Goal: Task Accomplishment & Management: Use online tool/utility

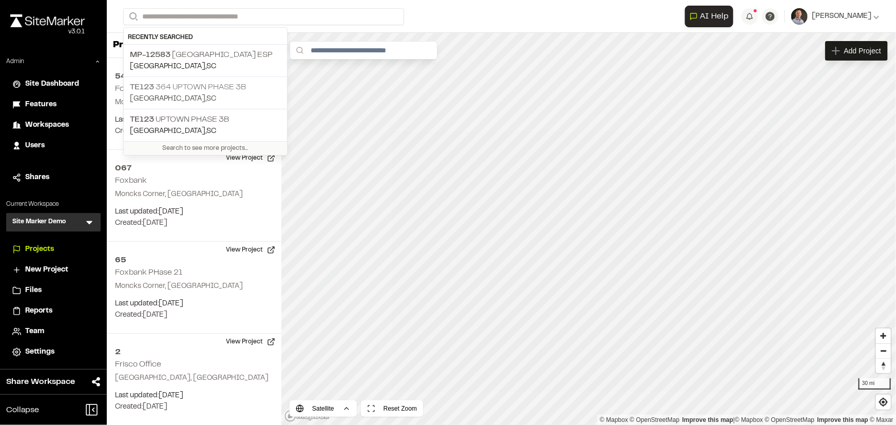
click at [236, 89] on p "TE123 364 Uptown Phase 3B" at bounding box center [205, 87] width 151 height 12
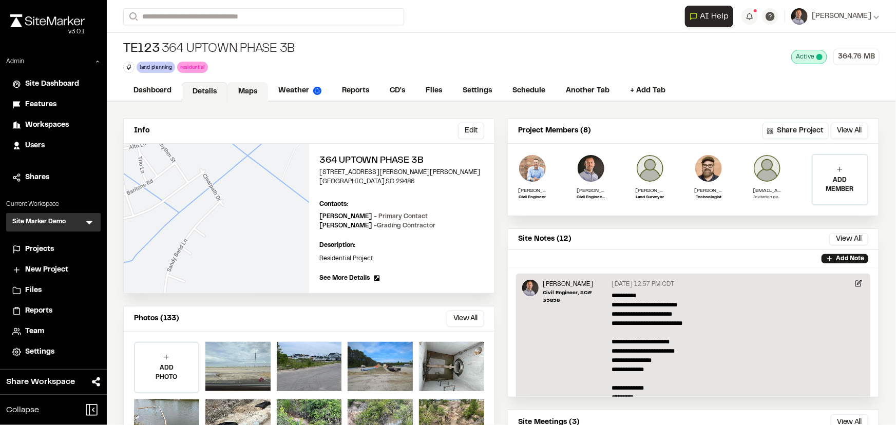
click at [239, 93] on link "Maps" at bounding box center [247, 92] width 41 height 20
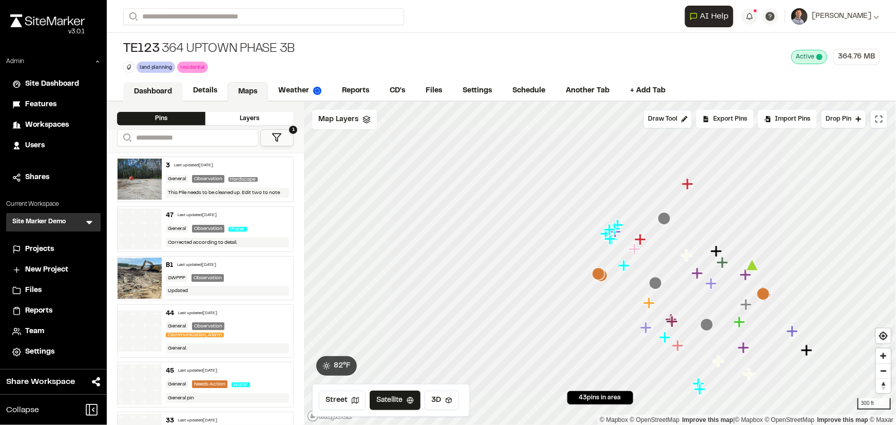
click at [163, 90] on link "Dashboard" at bounding box center [153, 92] width 60 height 20
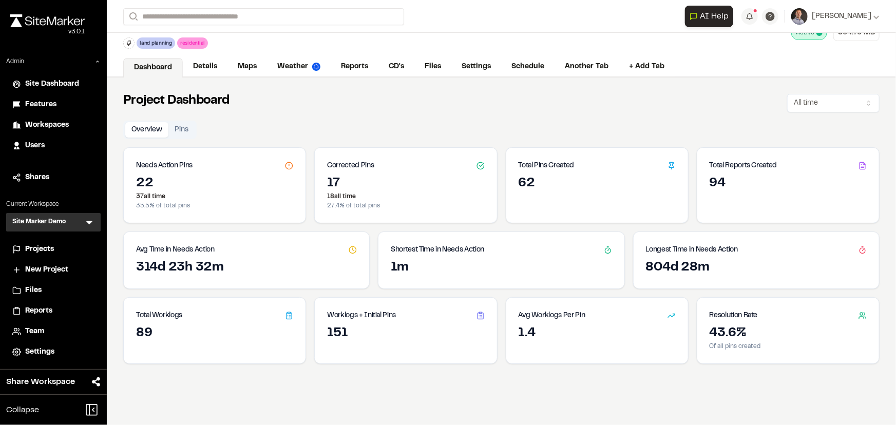
scroll to position [46, 0]
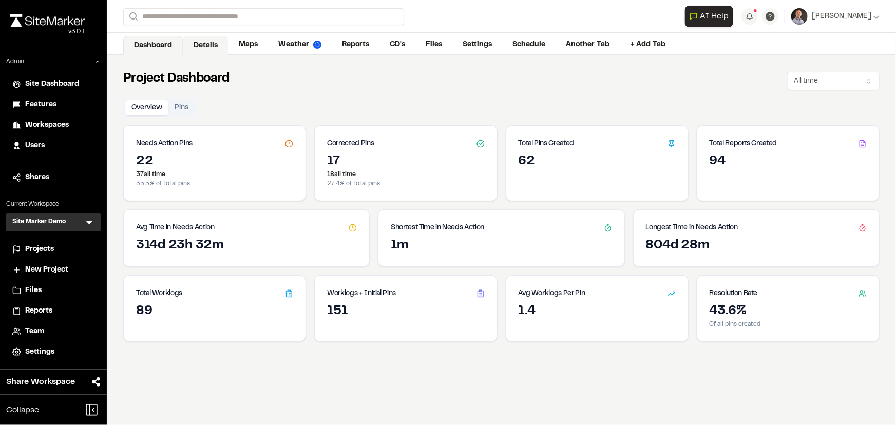
click at [212, 46] on link "Details" at bounding box center [206, 46] width 46 height 20
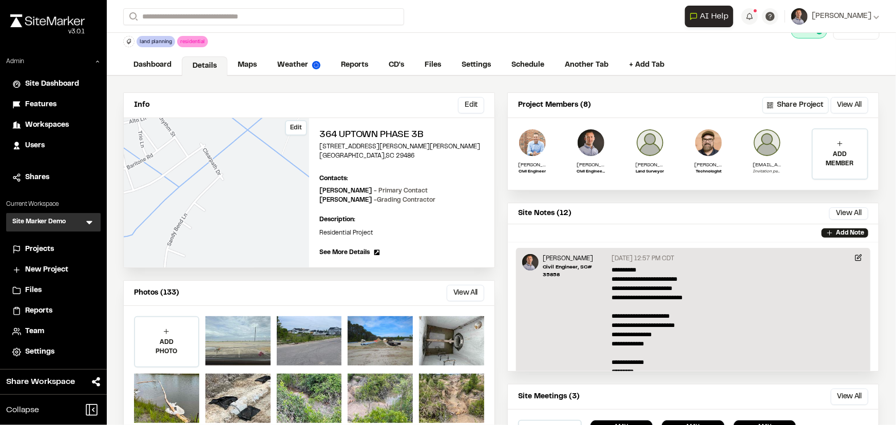
scroll to position [46, 0]
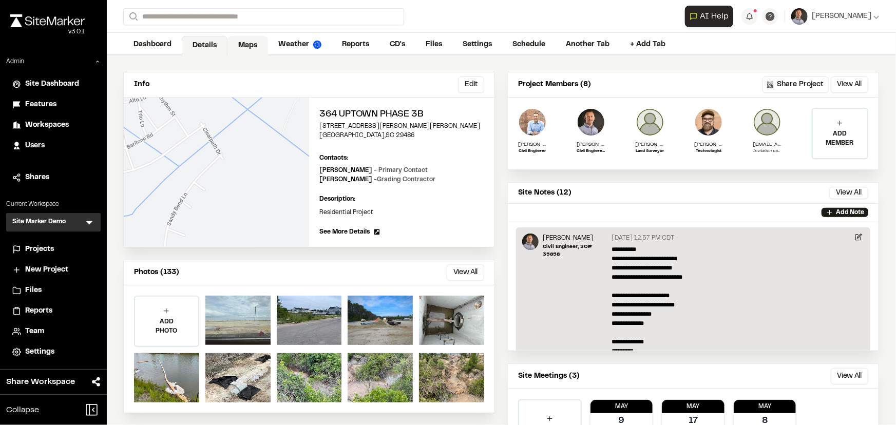
click at [245, 50] on link "Maps" at bounding box center [247, 46] width 41 height 20
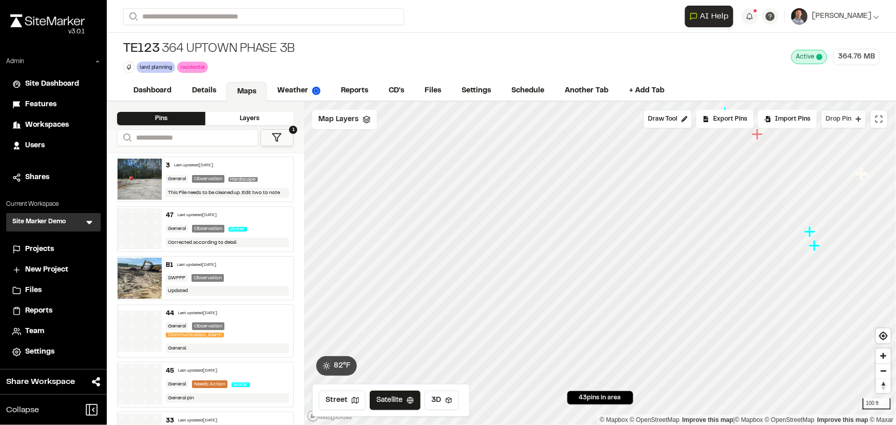
click at [855, 121] on button "Drop Pin" at bounding box center [843, 119] width 45 height 18
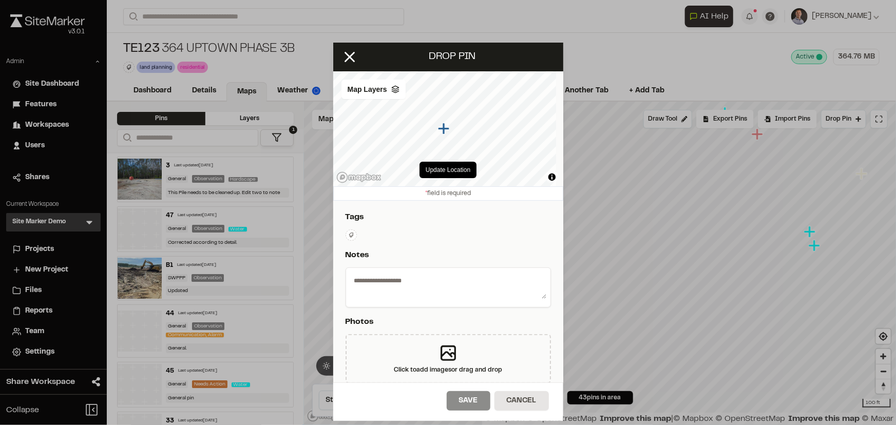
scroll to position [233, 0]
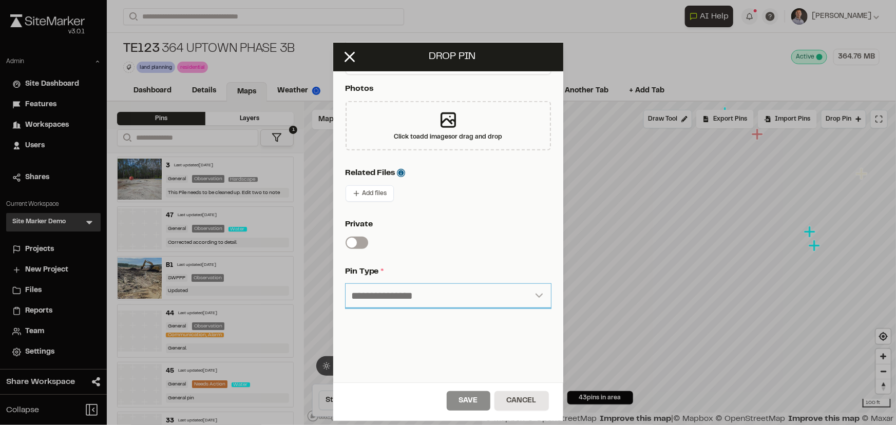
drag, startPoint x: 411, startPoint y: 293, endPoint x: 399, endPoint y: 297, distance: 12.5
click at [411, 293] on select "**********" at bounding box center [447, 296] width 205 height 25
select select "***"
click at [345, 284] on select "**********" at bounding box center [447, 296] width 205 height 25
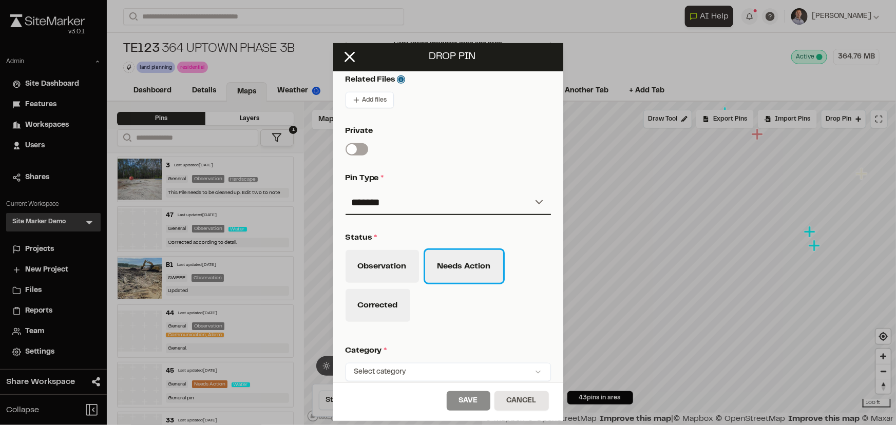
click at [459, 270] on button "Needs Action" at bounding box center [464, 266] width 78 height 33
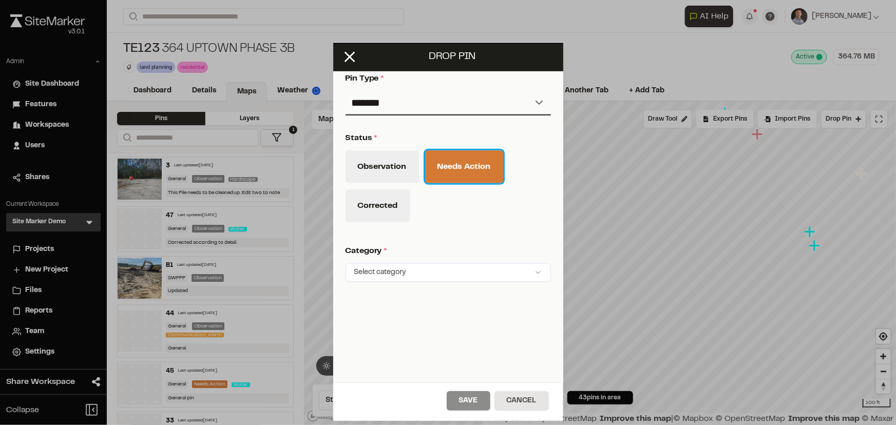
scroll to position [432, 0]
click at [391, 262] on html "Close sidebar v 3.0.1 Admin Site Dashboard Features Workspaces Users Shares Cur…" at bounding box center [448, 212] width 896 height 425
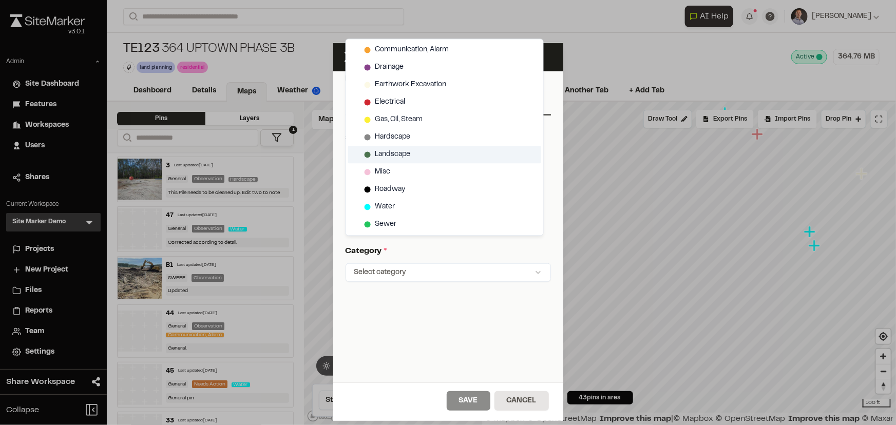
click at [388, 152] on span "Landscape" at bounding box center [392, 154] width 35 height 11
click at [474, 324] on html "Close sidebar v 3.0.1 Admin Site Dashboard Features Workspaces Users Shares Cur…" at bounding box center [448, 212] width 896 height 425
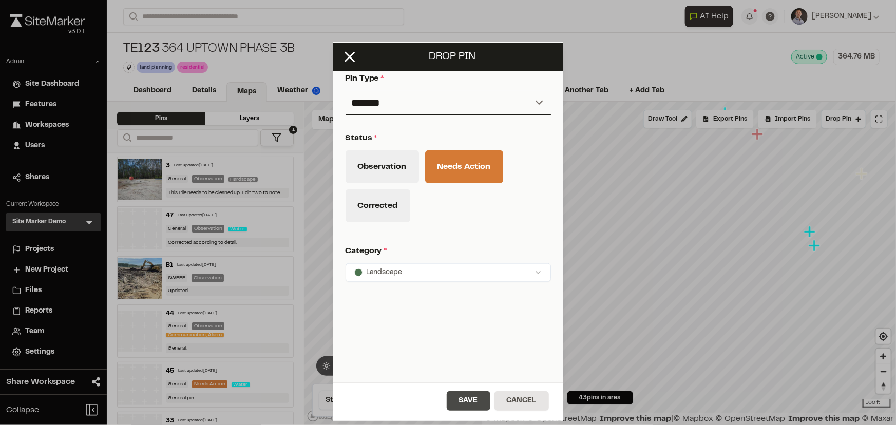
click at [462, 396] on button "Save" at bounding box center [469, 401] width 44 height 20
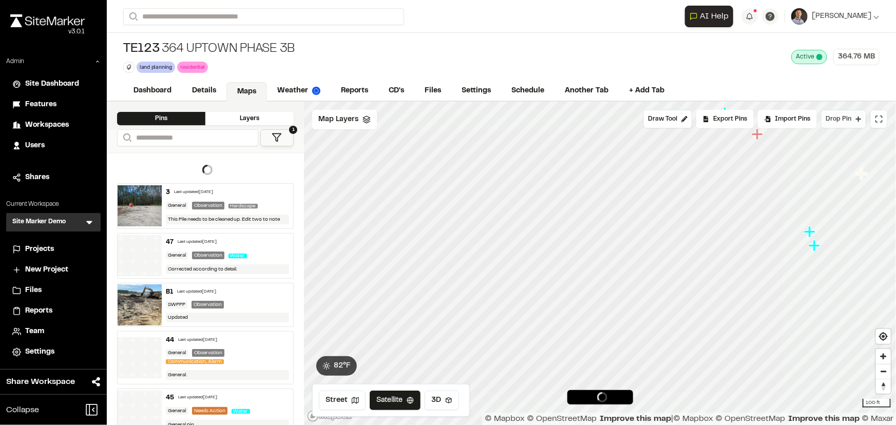
click at [842, 114] on span "Drop Pin" at bounding box center [838, 118] width 26 height 9
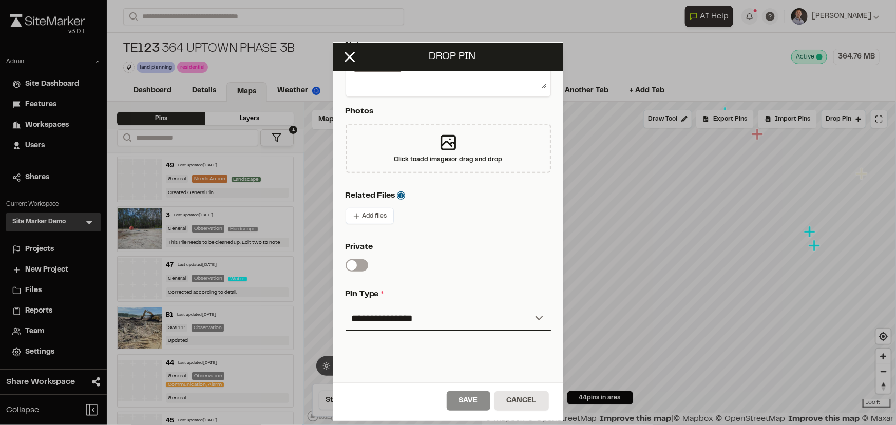
scroll to position [233, 0]
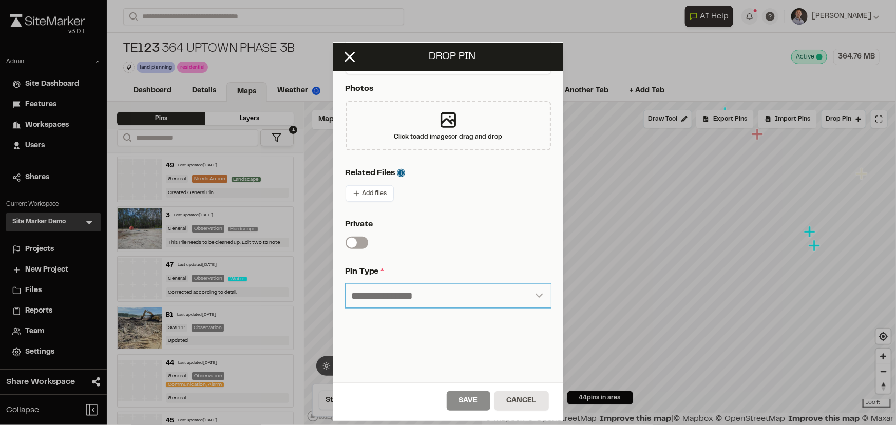
drag, startPoint x: 403, startPoint y: 291, endPoint x: 398, endPoint y: 307, distance: 17.2
click at [403, 291] on select "**********" at bounding box center [447, 296] width 205 height 25
select select "***"
click at [345, 284] on select "**********" at bounding box center [447, 296] width 205 height 25
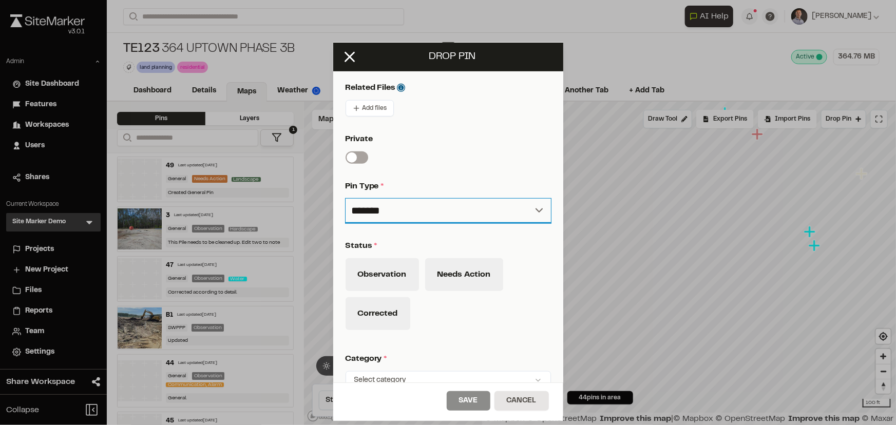
scroll to position [420, 0]
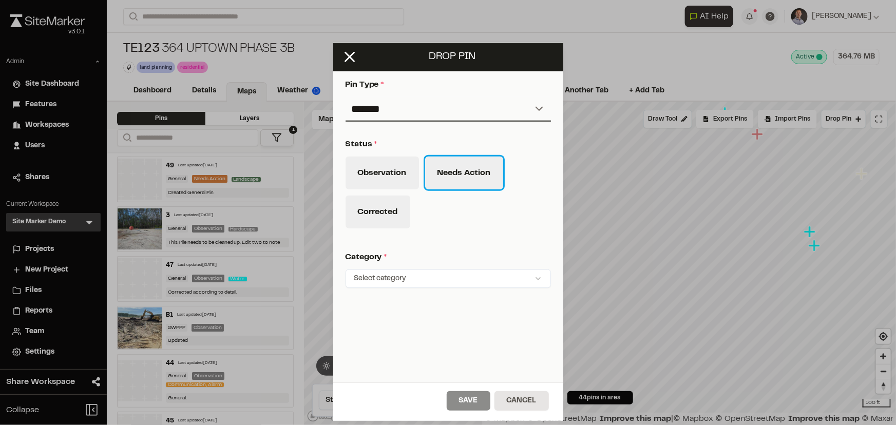
drag, startPoint x: 455, startPoint y: 180, endPoint x: 437, endPoint y: 233, distance: 55.7
click at [455, 181] on button "Needs Action" at bounding box center [464, 173] width 78 height 33
click at [410, 280] on html "Close sidebar v 3.0.1 Admin Site Dashboard Features Workspaces Users Shares Cur…" at bounding box center [448, 212] width 896 height 425
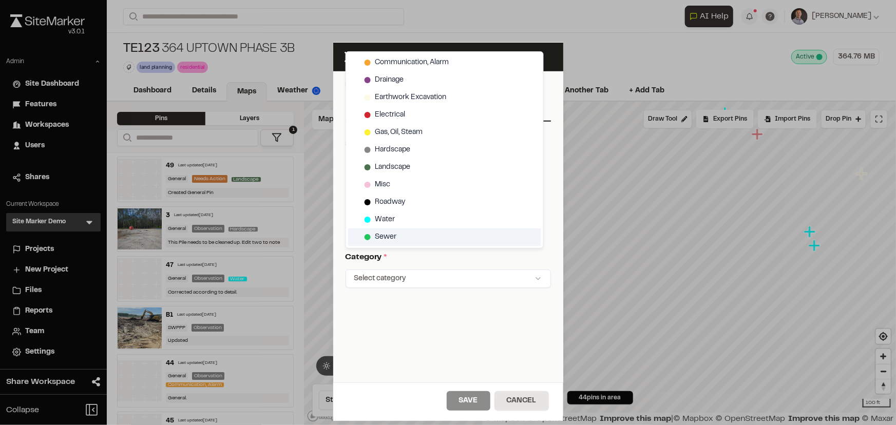
click at [378, 236] on span "Sewer" at bounding box center [386, 236] width 22 height 11
click at [462, 395] on html "Close sidebar v 3.0.1 Admin Site Dashboard Features Workspaces Users Shares Cur…" at bounding box center [448, 212] width 896 height 425
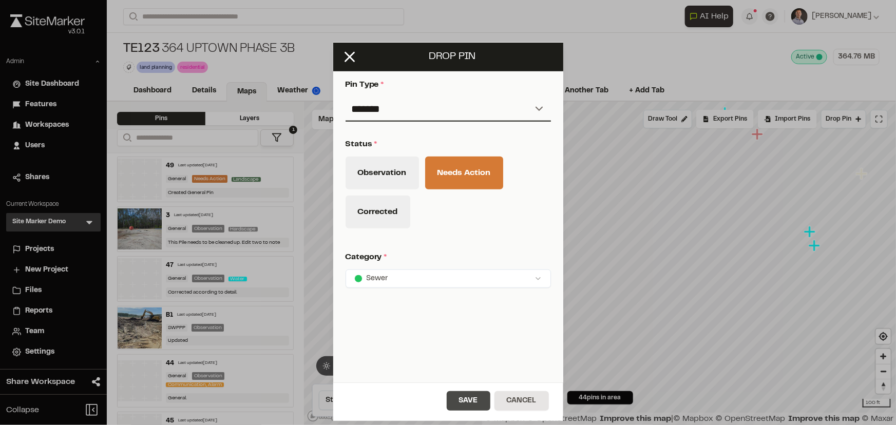
click at [481, 398] on button "Save" at bounding box center [469, 401] width 44 height 20
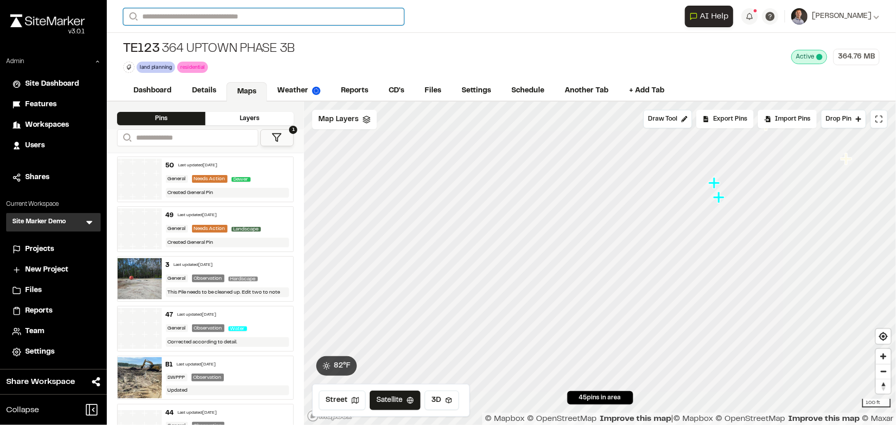
click at [192, 15] on input "Search" at bounding box center [263, 16] width 281 height 17
type input "*****"
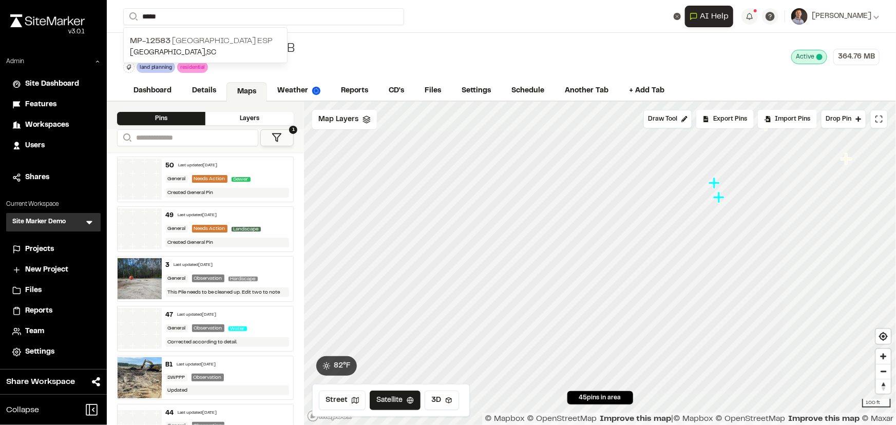
drag, startPoint x: 217, startPoint y: 36, endPoint x: 400, endPoint y: 108, distance: 196.8
click at [217, 36] on p "MP-12583 Crossroads Industrial Park ESP" at bounding box center [205, 41] width 151 height 12
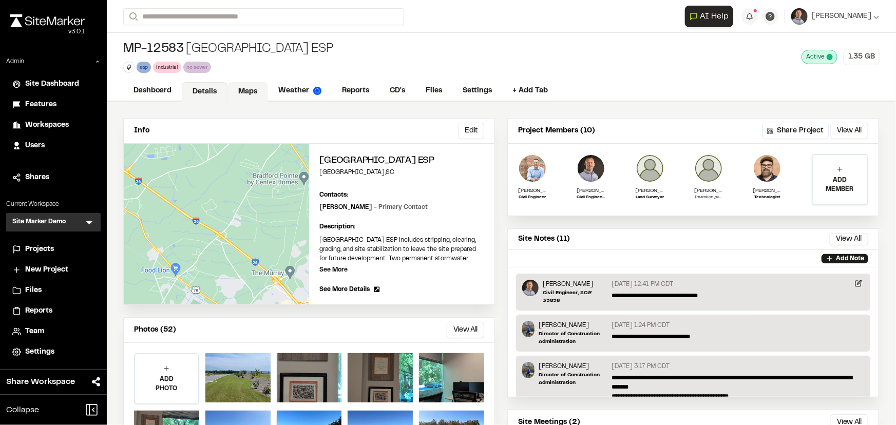
click at [250, 93] on link "Maps" at bounding box center [247, 92] width 41 height 20
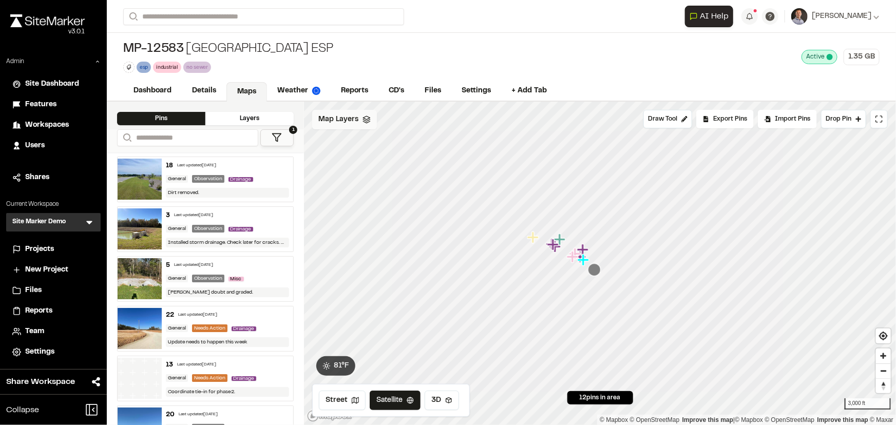
click at [334, 118] on span "Map Layers" at bounding box center [338, 119] width 40 height 11
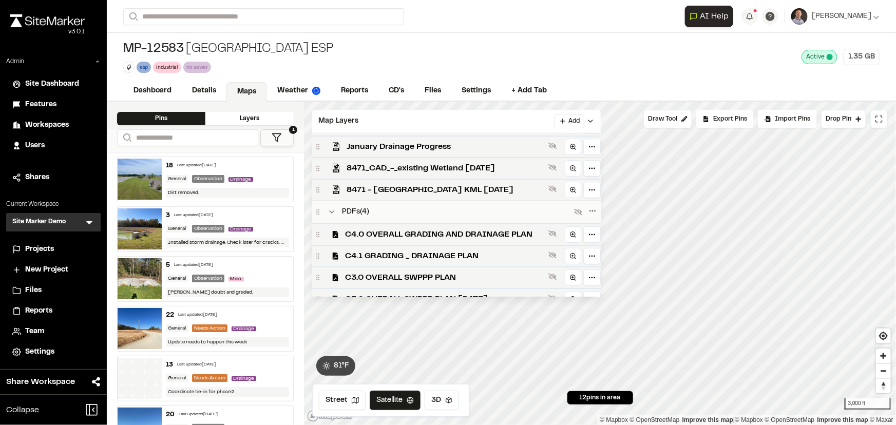
scroll to position [235, 0]
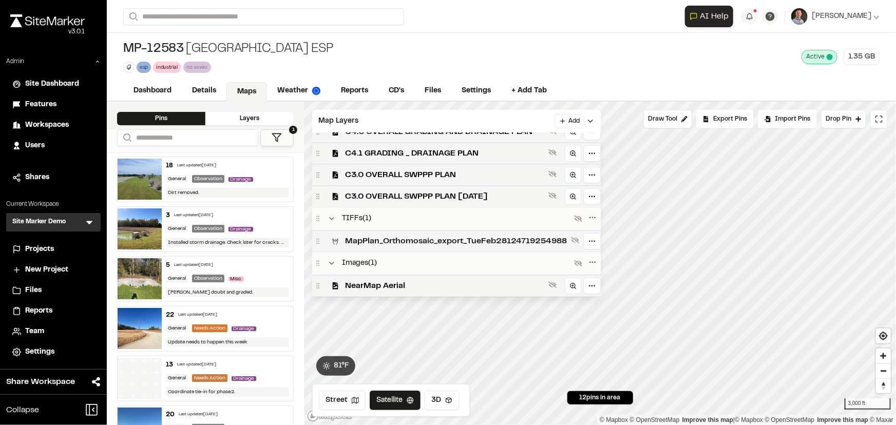
click at [378, 241] on span "MapPlan_Orthomosaic_export_TueFeb28124719254988" at bounding box center [456, 241] width 222 height 12
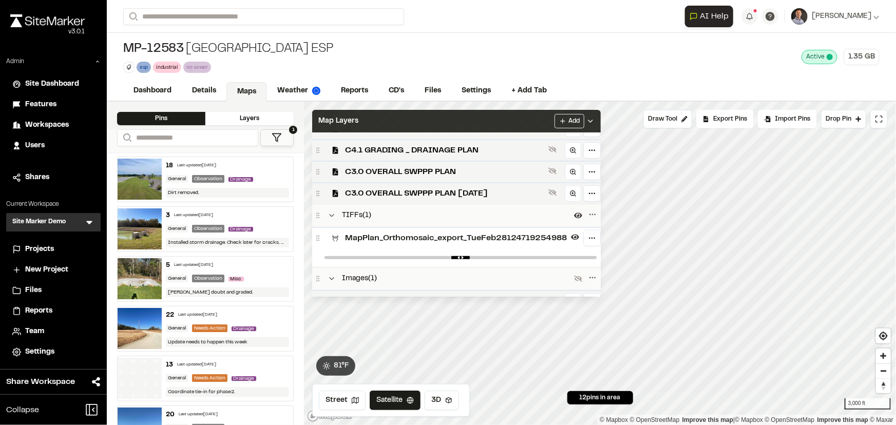
click at [424, 119] on div "Map Layers Add" at bounding box center [456, 121] width 288 height 23
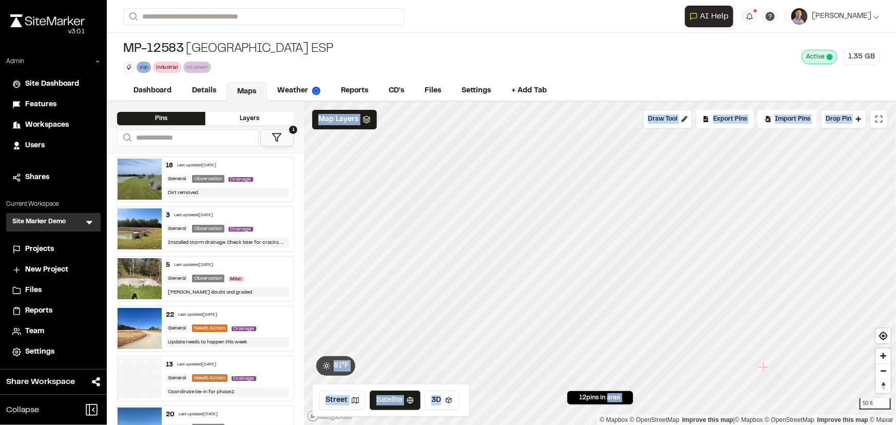
click at [504, 151] on div "Click to Drop Pin 12 pins in area Draw Tool Export Pins Available Datums Datums…" at bounding box center [600, 263] width 592 height 323
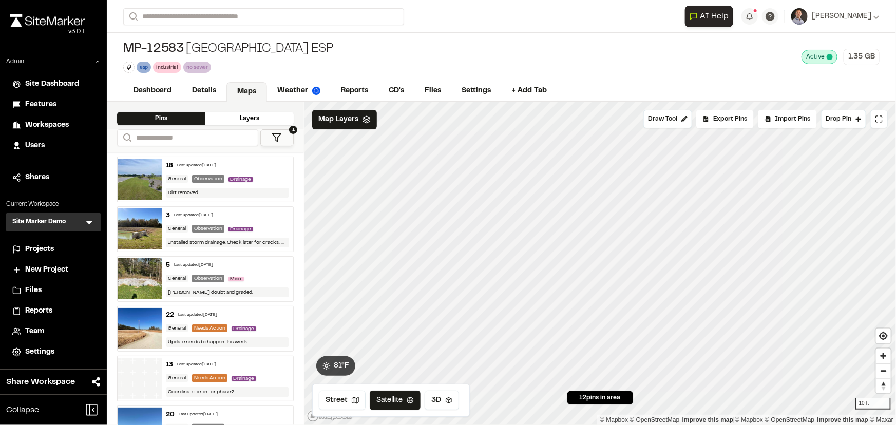
click at [600, 68] on div "MP-12583 Crossroads Industrial Park ESP esp Delete Rename Edit Color Delete Tag…" at bounding box center [501, 57] width 789 height 48
click at [664, 117] on span "Draw Tool" at bounding box center [662, 118] width 29 height 9
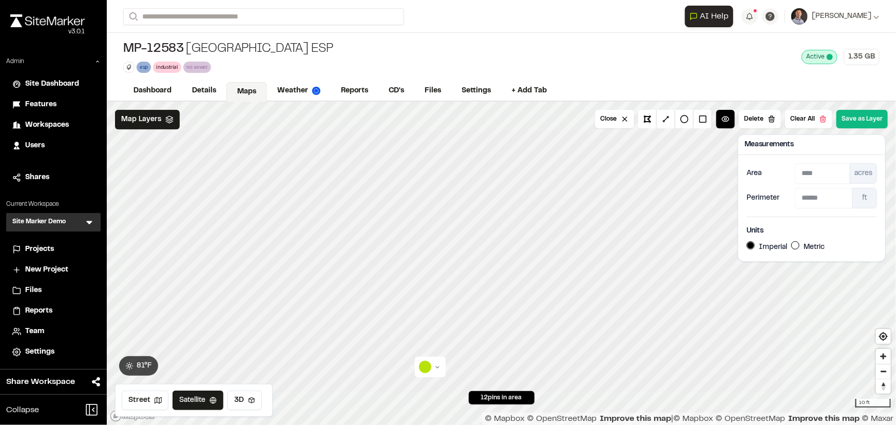
click at [425, 369] on html "Close sidebar v 3.0.1 Admin Site Dashboard Features Workspaces Users Shares Cur…" at bounding box center [448, 212] width 896 height 425
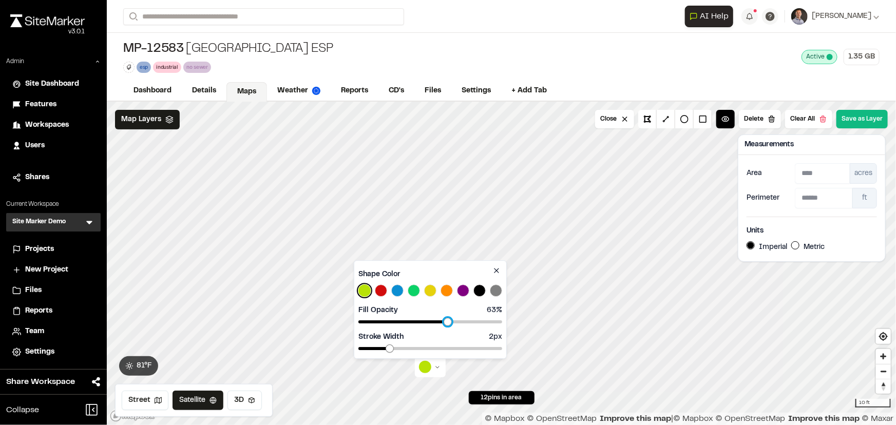
click at [449, 318] on span at bounding box center [447, 322] width 8 height 8
click at [467, 344] on span at bounding box center [471, 348] width 8 height 8
click at [497, 272] on icon at bounding box center [496, 270] width 8 height 8
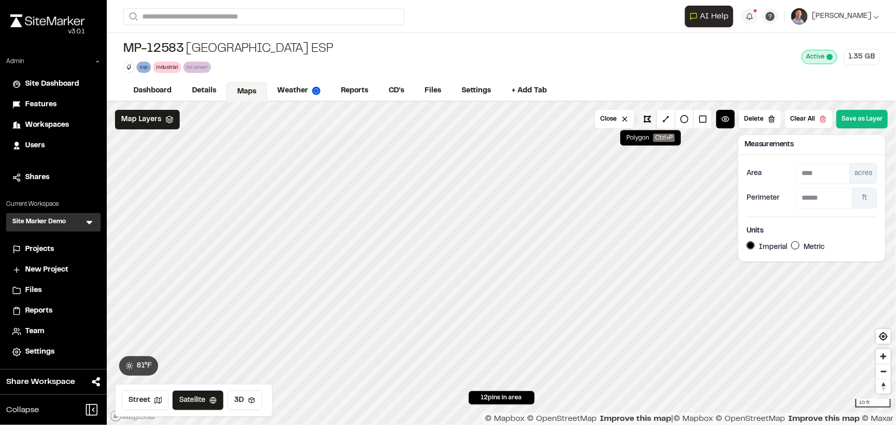
click at [652, 120] on button at bounding box center [647, 119] width 18 height 18
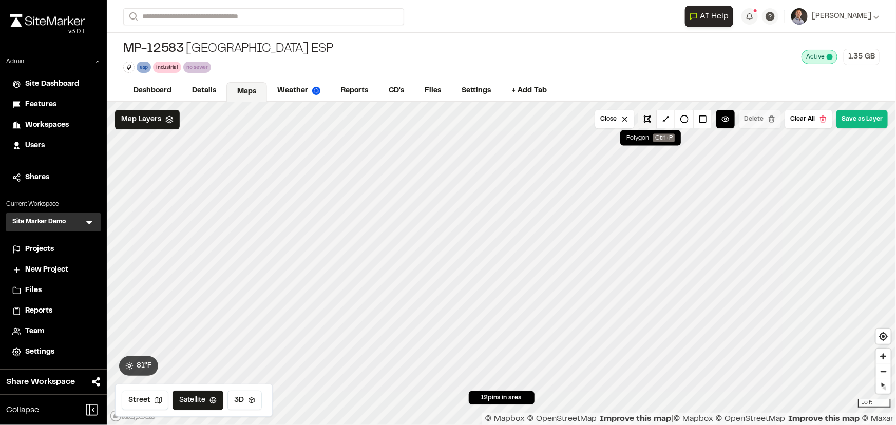
click at [650, 118] on button at bounding box center [647, 119] width 18 height 18
click at [648, 119] on button at bounding box center [647, 119] width 18 height 18
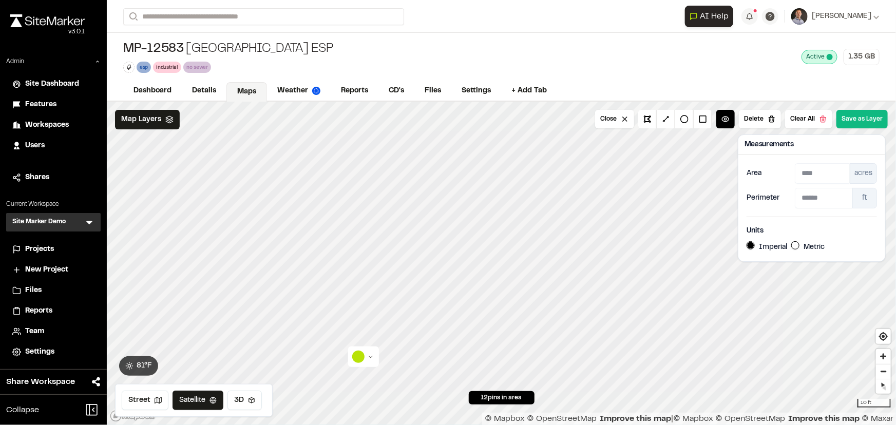
type input "****"
type input "*****"
type input "****"
type input "*****"
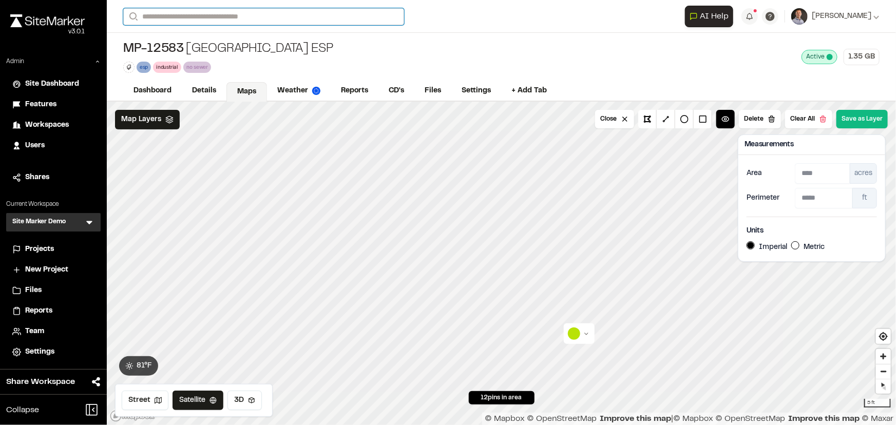
click at [250, 21] on input "Search" at bounding box center [263, 16] width 281 height 17
type input "**"
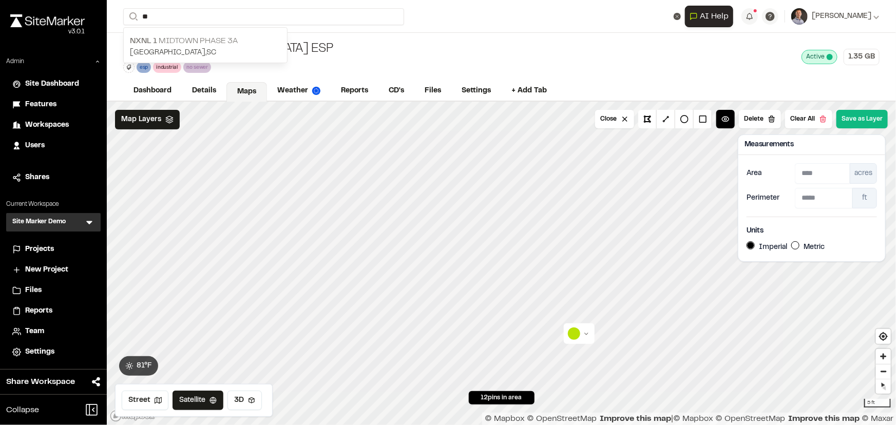
click at [227, 42] on p "NXNL 1 Midtown Phase 3A" at bounding box center [205, 41] width 151 height 12
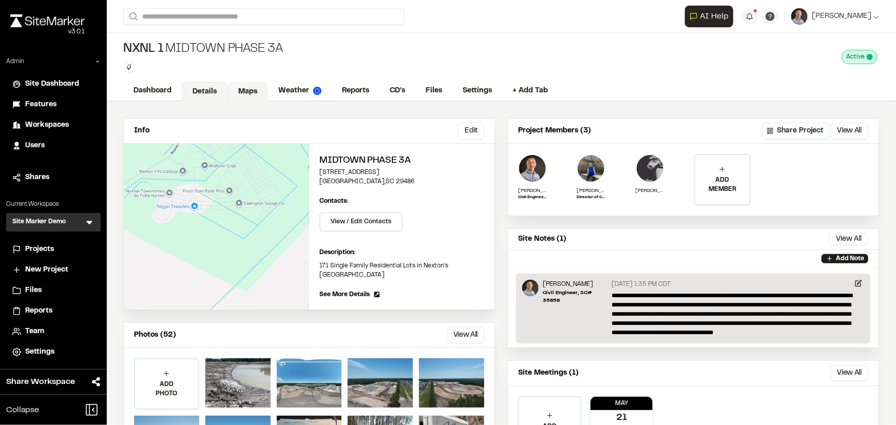
click at [250, 92] on link "Maps" at bounding box center [247, 92] width 41 height 20
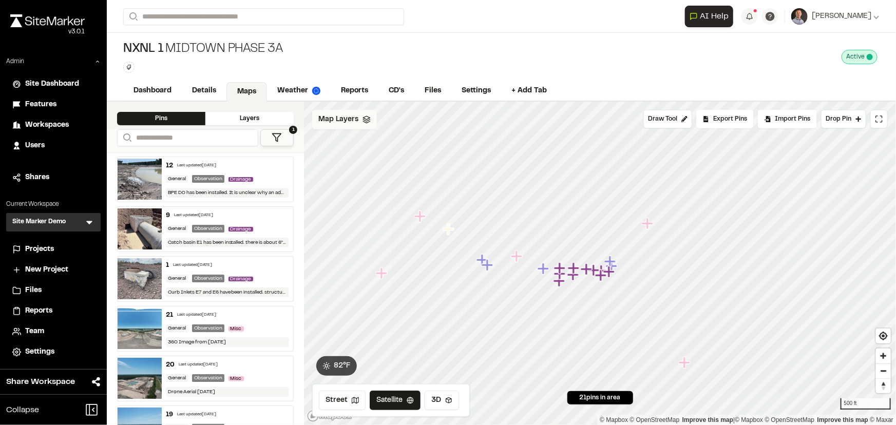
click at [350, 111] on div "Map Layers" at bounding box center [344, 120] width 65 height 20
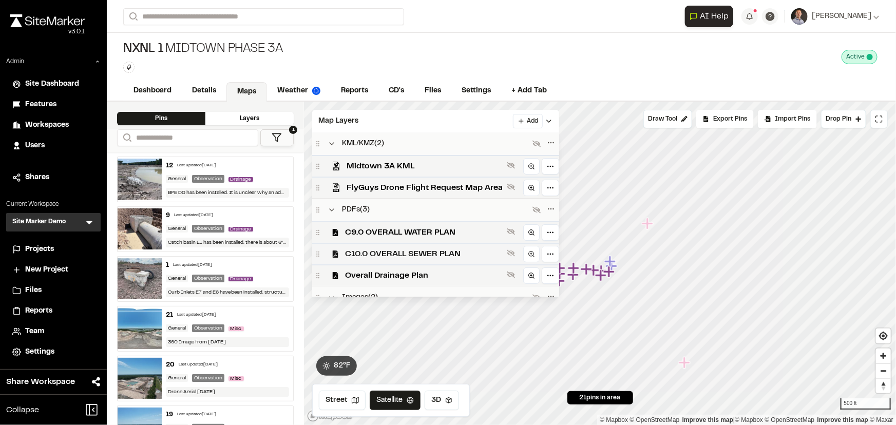
scroll to position [57, 0]
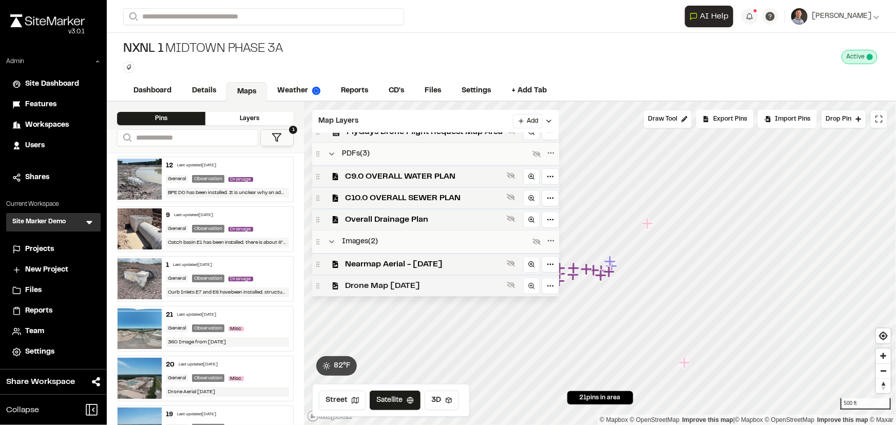
click at [425, 283] on span "Drone Map May 13 2025" at bounding box center [424, 286] width 158 height 12
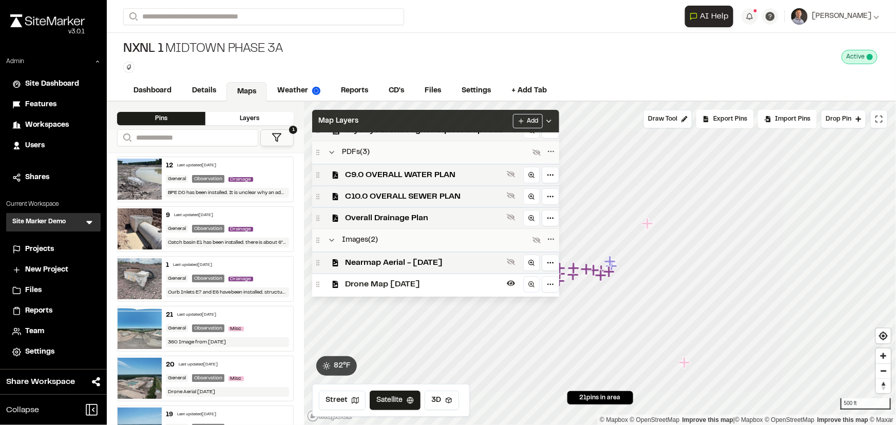
click at [472, 125] on div "Map Layers Add" at bounding box center [435, 121] width 247 height 23
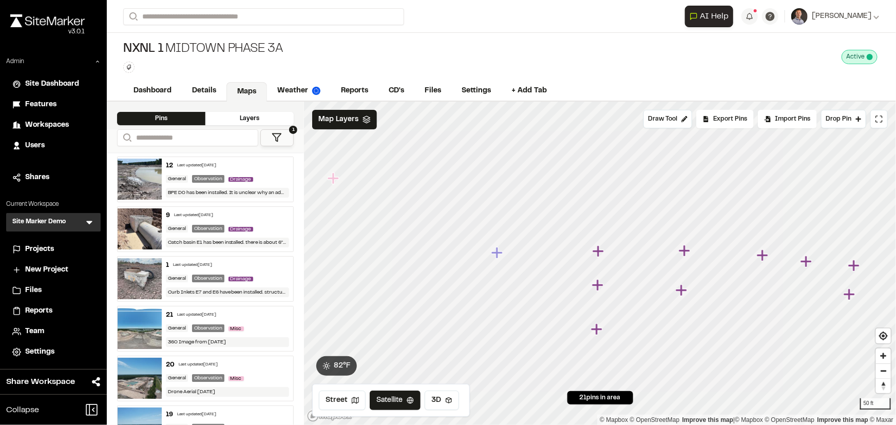
click at [498, 251] on icon "Map marker" at bounding box center [496, 252] width 11 height 11
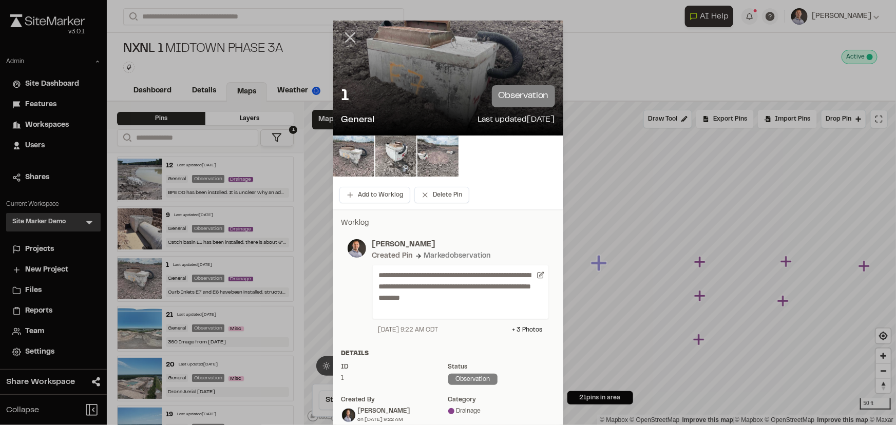
click at [348, 39] on line at bounding box center [349, 37] width 9 height 9
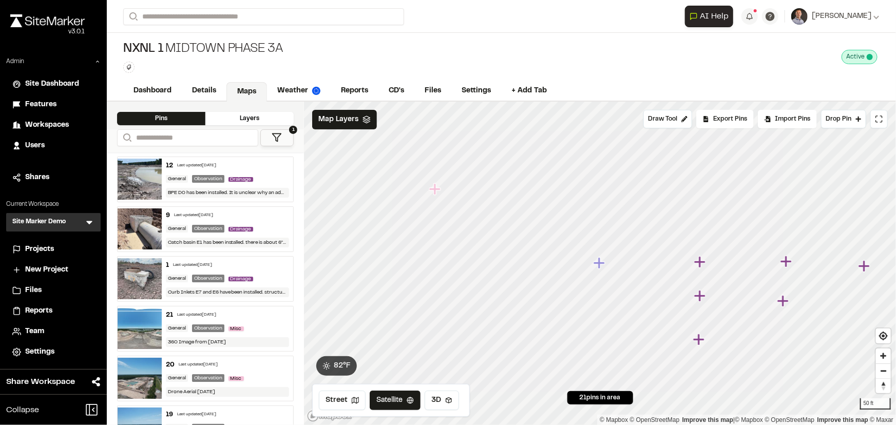
click at [437, 190] on icon "Map marker" at bounding box center [434, 188] width 11 height 11
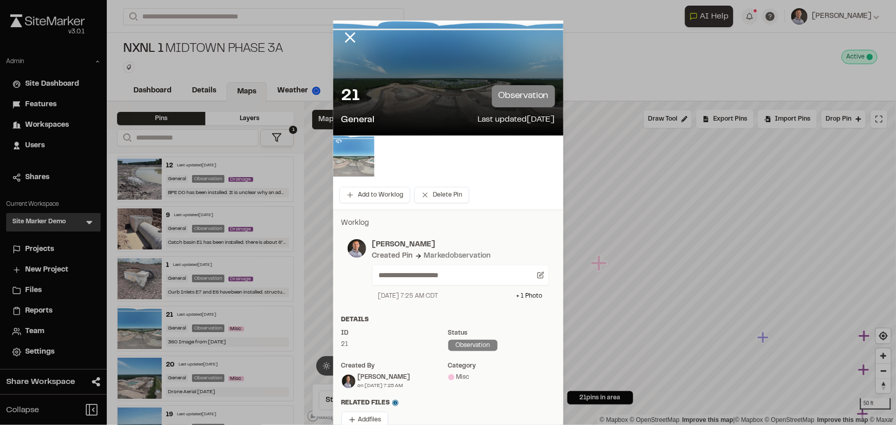
click at [353, 163] on img at bounding box center [353, 156] width 41 height 41
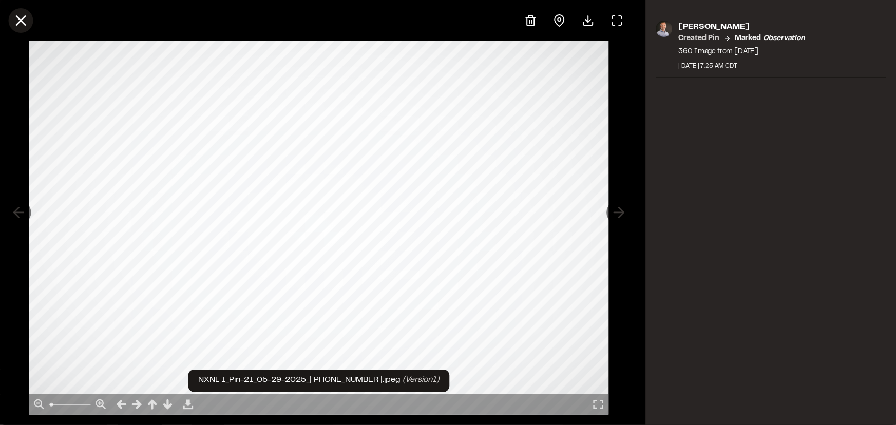
click at [18, 22] on line at bounding box center [20, 20] width 9 height 9
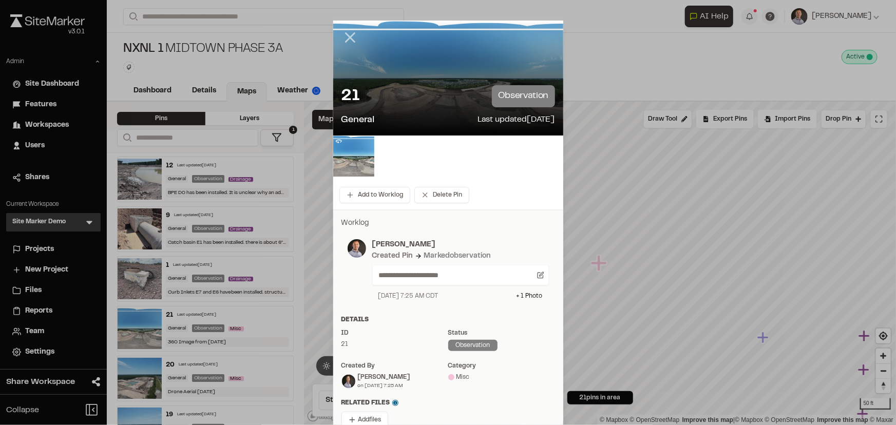
click at [343, 36] on icon at bounding box center [349, 37] width 17 height 17
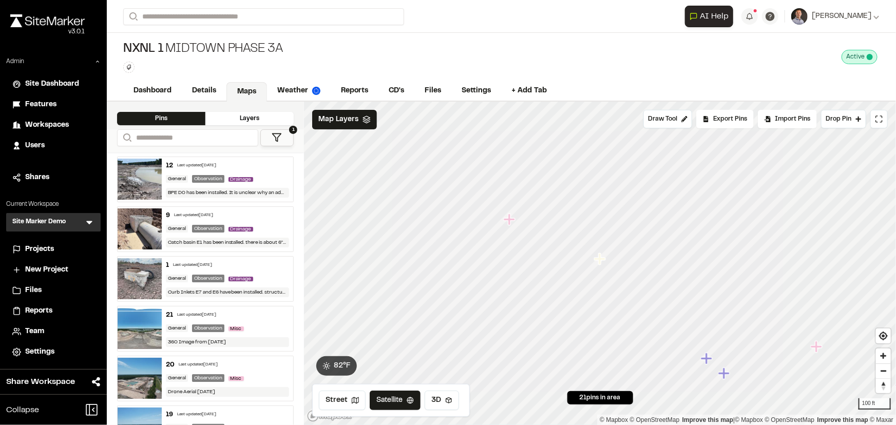
click at [512, 220] on icon "Map marker" at bounding box center [509, 219] width 11 height 11
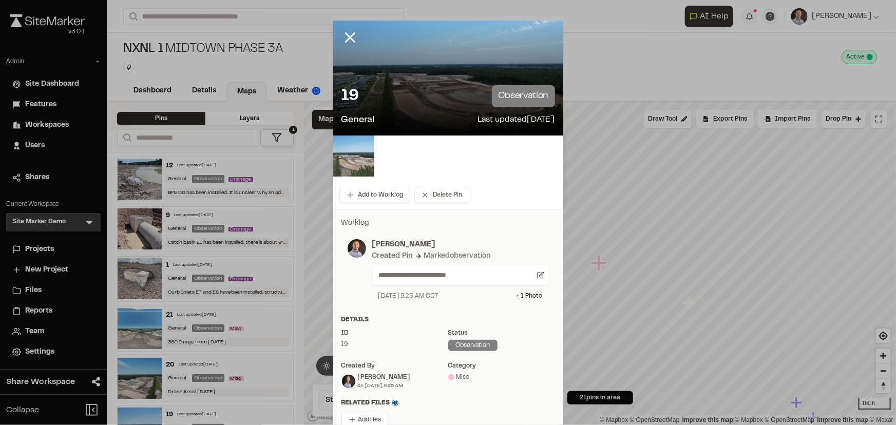
click at [358, 159] on img at bounding box center [353, 156] width 41 height 41
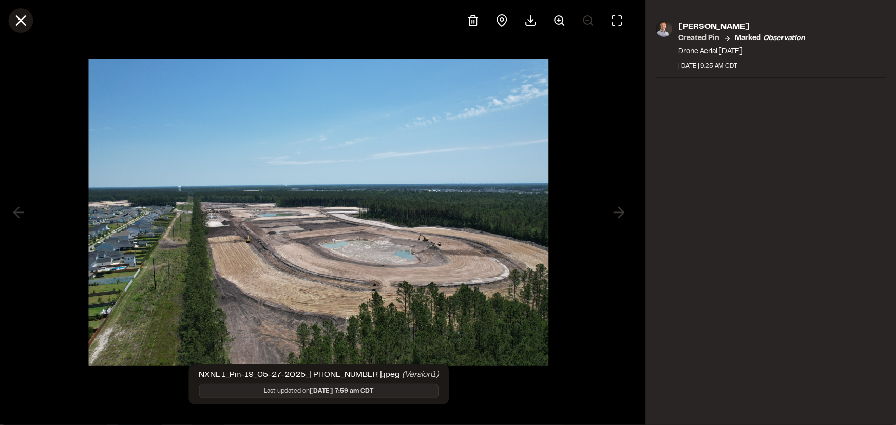
click at [23, 27] on icon at bounding box center [20, 20] width 17 height 17
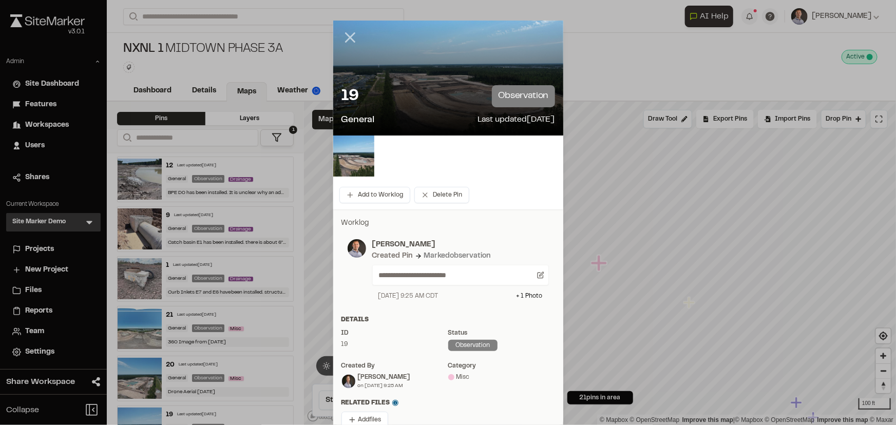
click at [345, 36] on line at bounding box center [349, 37] width 9 height 9
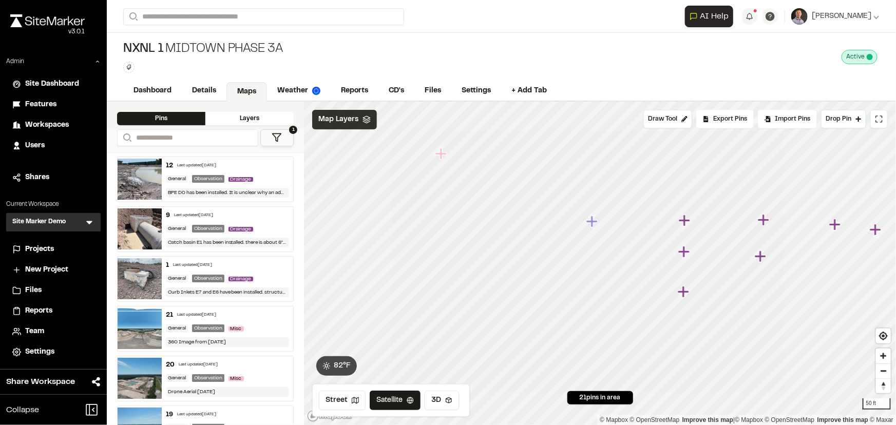
click at [334, 115] on span "Map Layers" at bounding box center [338, 119] width 40 height 11
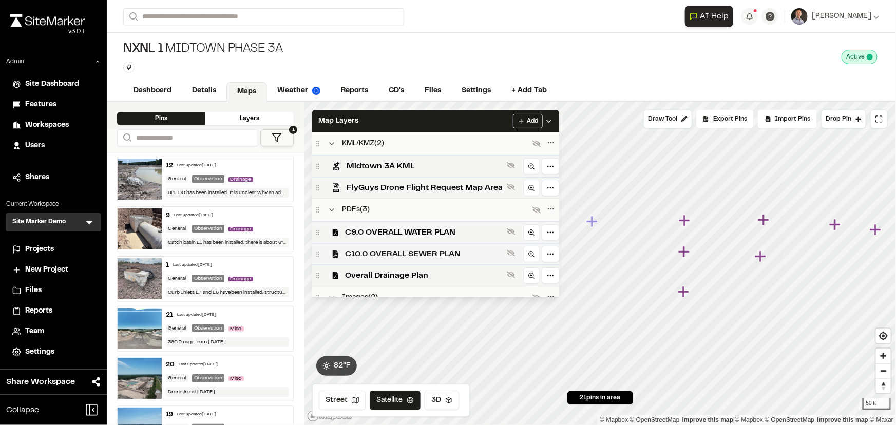
click at [389, 256] on span "C10.0 OVERALL SEWER PLAN" at bounding box center [424, 254] width 158 height 12
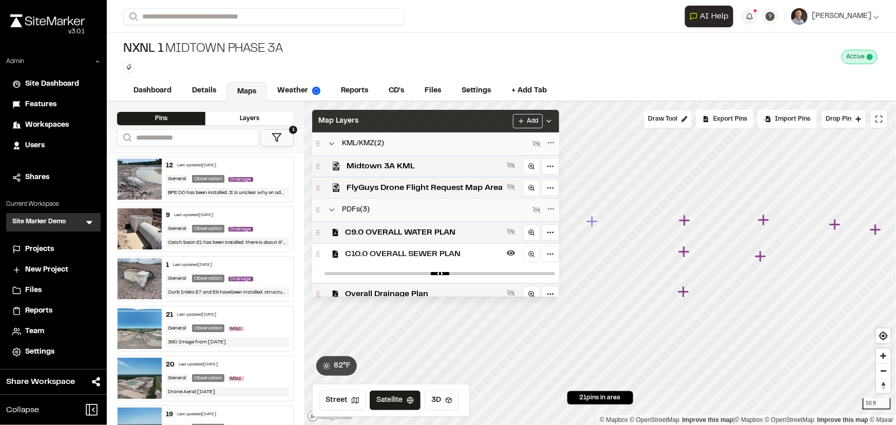
click at [412, 121] on div "Map Layers Add" at bounding box center [435, 121] width 247 height 23
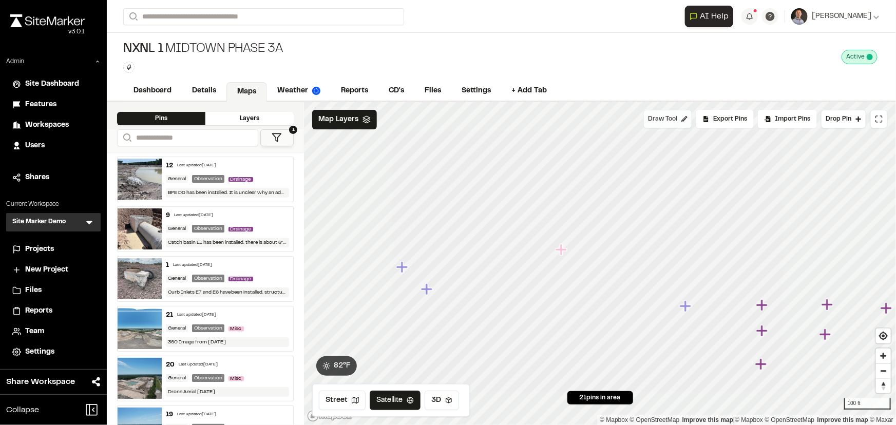
click at [676, 120] on span "Draw Tool" at bounding box center [662, 118] width 29 height 9
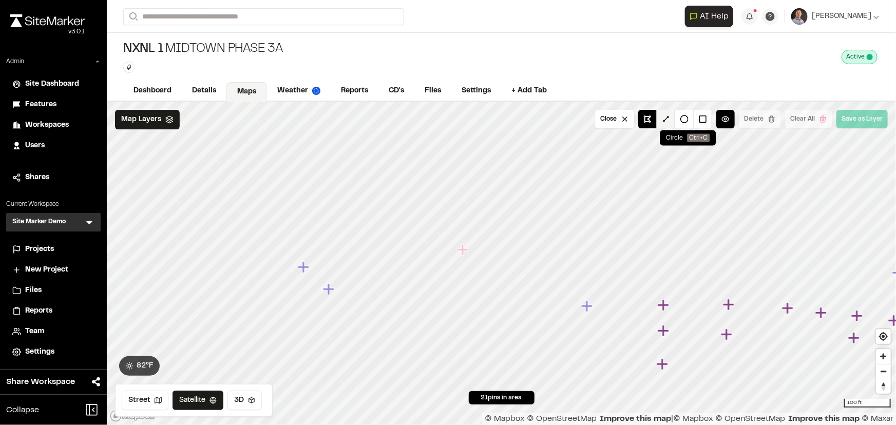
click at [669, 119] on button at bounding box center [665, 119] width 18 height 18
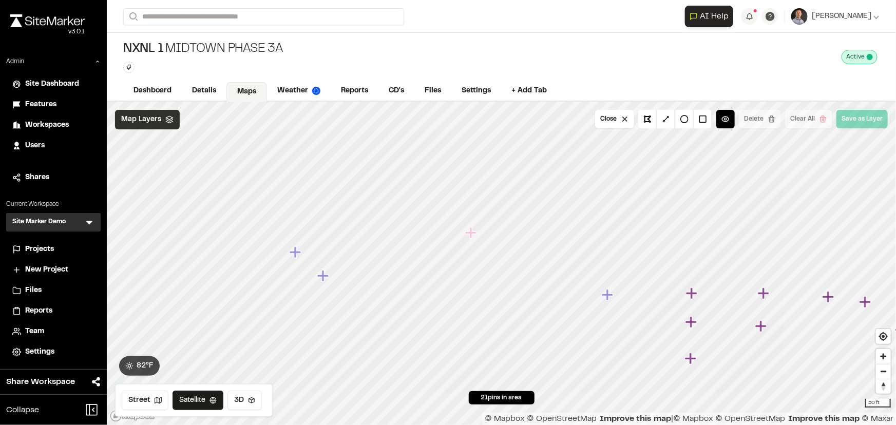
click at [146, 119] on span "Map Layers" at bounding box center [141, 119] width 40 height 11
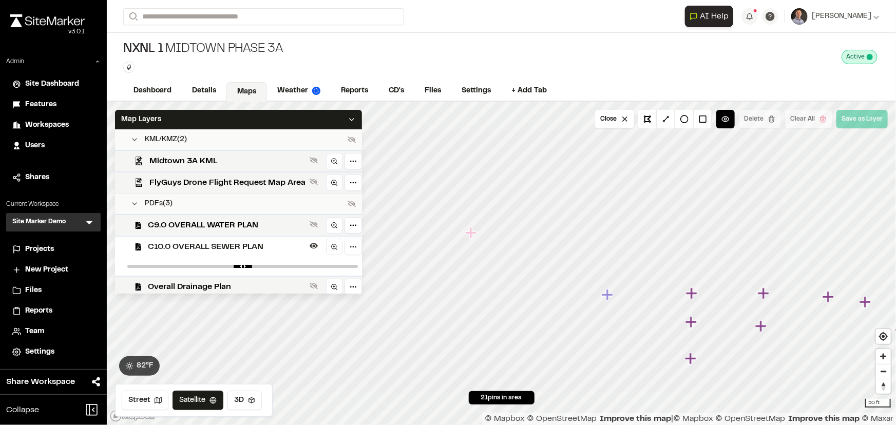
scroll to position [87, 0]
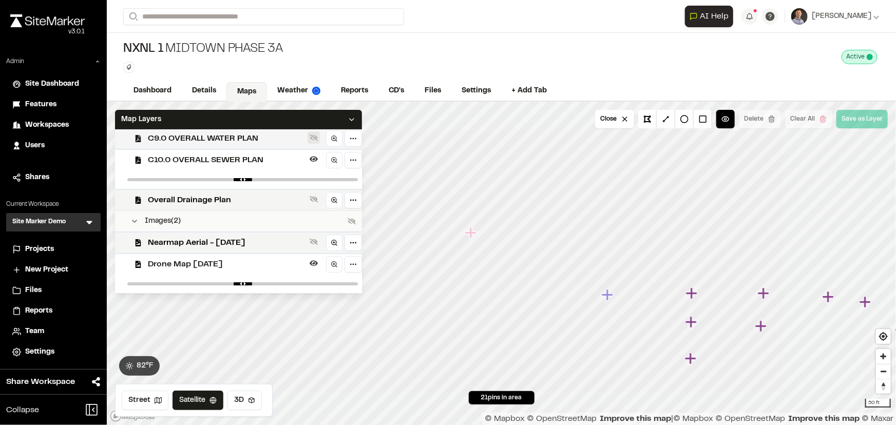
click at [310, 157] on icon at bounding box center [314, 160] width 8 height 6
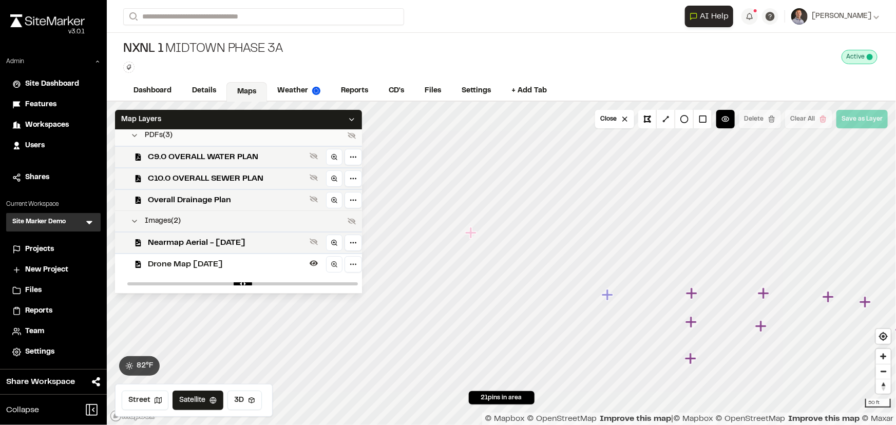
scroll to position [69, 0]
type input "*"
drag, startPoint x: 349, startPoint y: 282, endPoint x: 384, endPoint y: 272, distance: 37.0
click at [358, 282] on input "range" at bounding box center [242, 283] width 230 height 3
click at [287, 123] on div "Map Layers" at bounding box center [238, 120] width 247 height 20
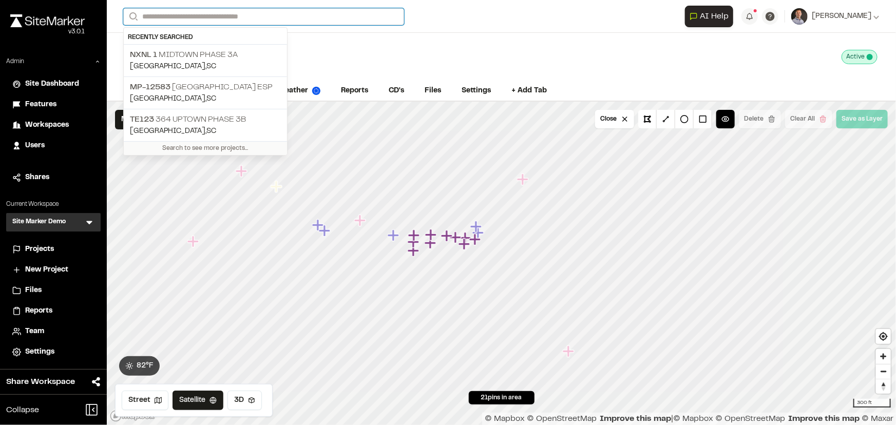
click at [282, 22] on input "Search" at bounding box center [263, 16] width 281 height 17
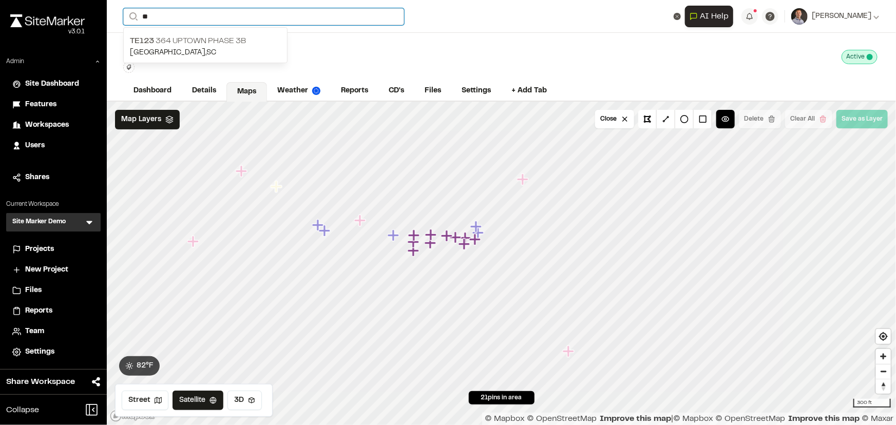
type input "**"
click at [240, 29] on div "TE123 364 Uptown Phase 3B Summerville , SC" at bounding box center [205, 45] width 164 height 36
click at [214, 16] on input "**" at bounding box center [263, 16] width 281 height 17
click at [231, 29] on div "TE123 364 Uptown Phase 3B Summerville , SC" at bounding box center [205, 45] width 164 height 36
click at [228, 13] on input "**" at bounding box center [263, 16] width 281 height 17
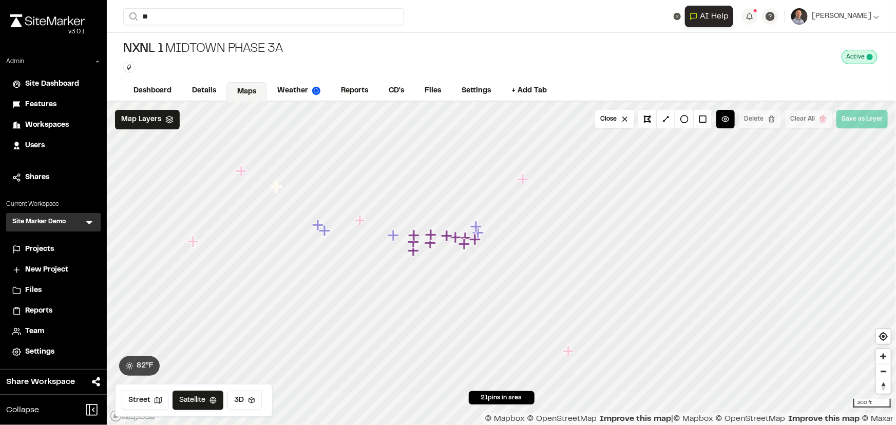
click at [236, 40] on p "TE123 364 Uptown Phase 3B" at bounding box center [205, 41] width 151 height 12
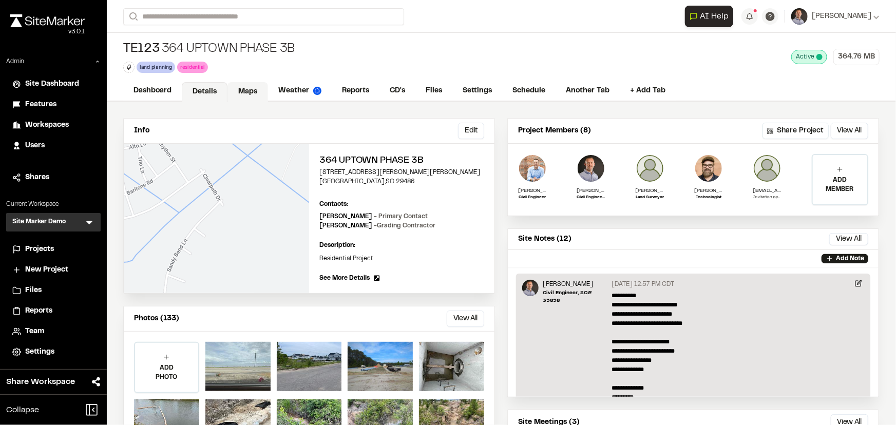
click at [242, 87] on link "Maps" at bounding box center [247, 92] width 41 height 20
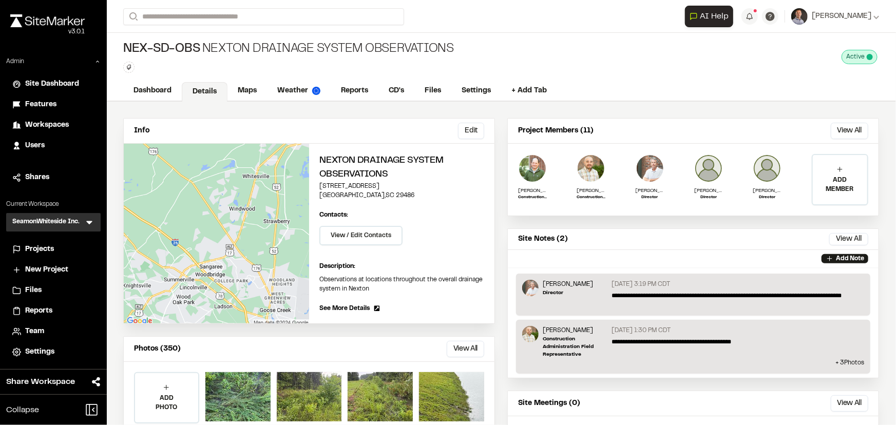
scroll to position [6, 0]
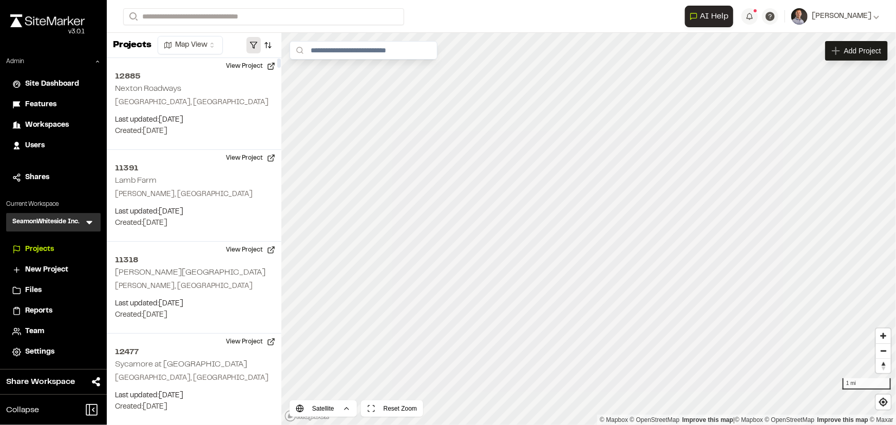
click at [257, 48] on button "button" at bounding box center [253, 45] width 14 height 16
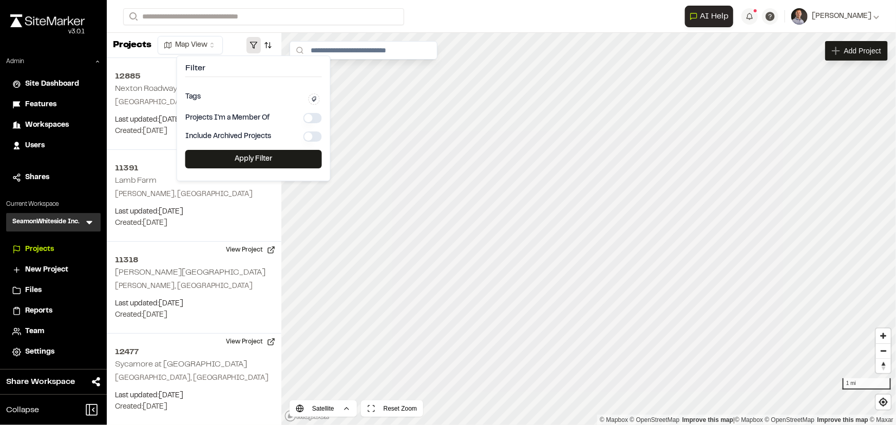
click at [272, 75] on h4 "Filter" at bounding box center [253, 70] width 137 height 13
click at [239, 43] on div at bounding box center [254, 45] width 42 height 16
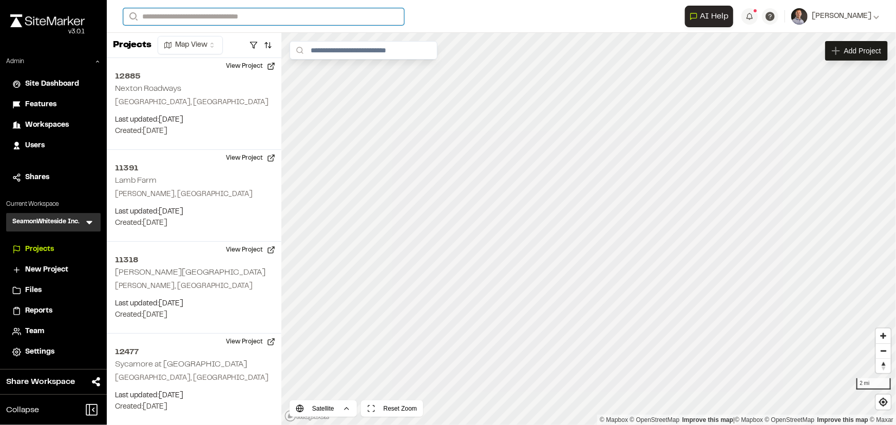
click at [293, 9] on input "Search" at bounding box center [263, 16] width 281 height 17
